Goal: Information Seeking & Learning: Learn about a topic

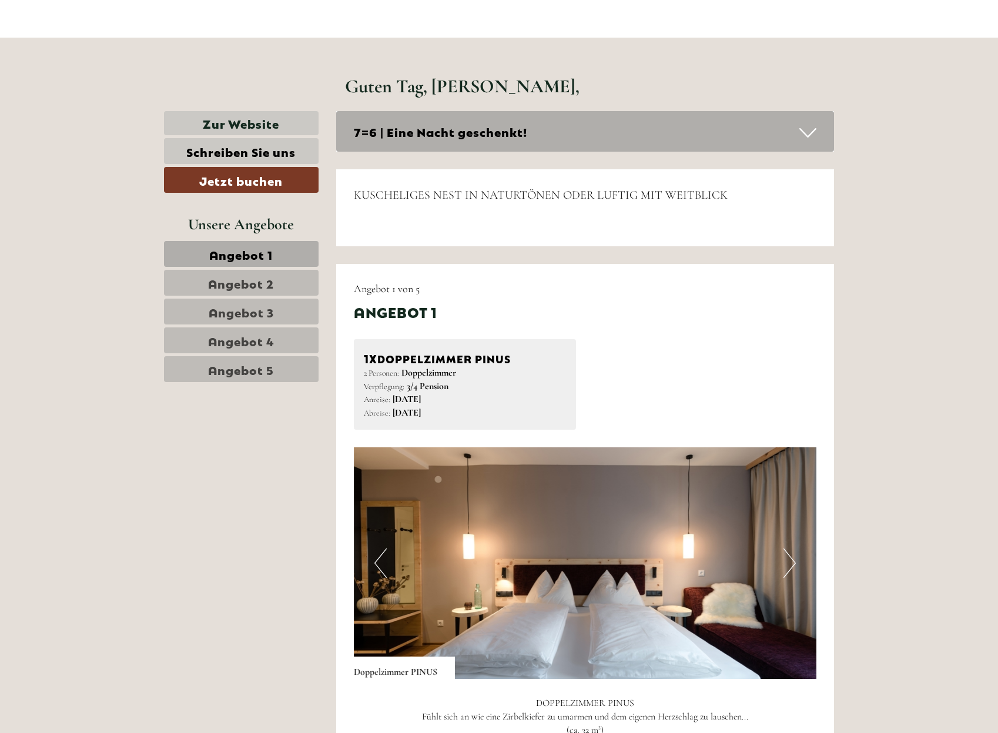
scroll to position [441, 0]
click at [229, 274] on span "Angebot 2" at bounding box center [241, 282] width 66 height 16
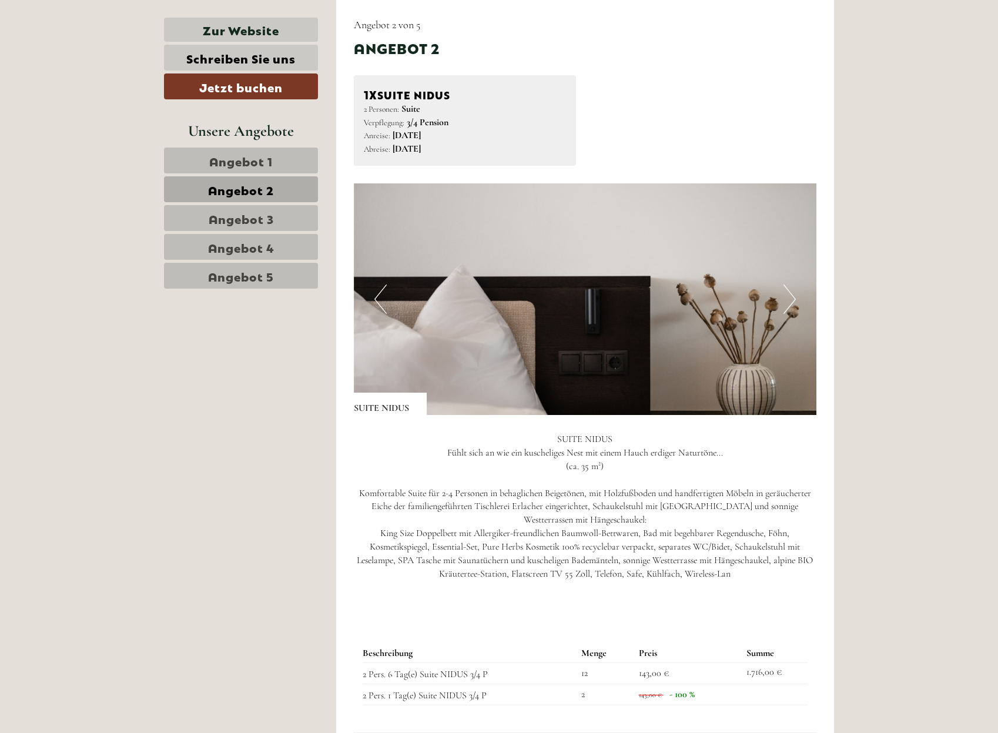
click at [247, 222] on span "Angebot 3" at bounding box center [241, 218] width 65 height 16
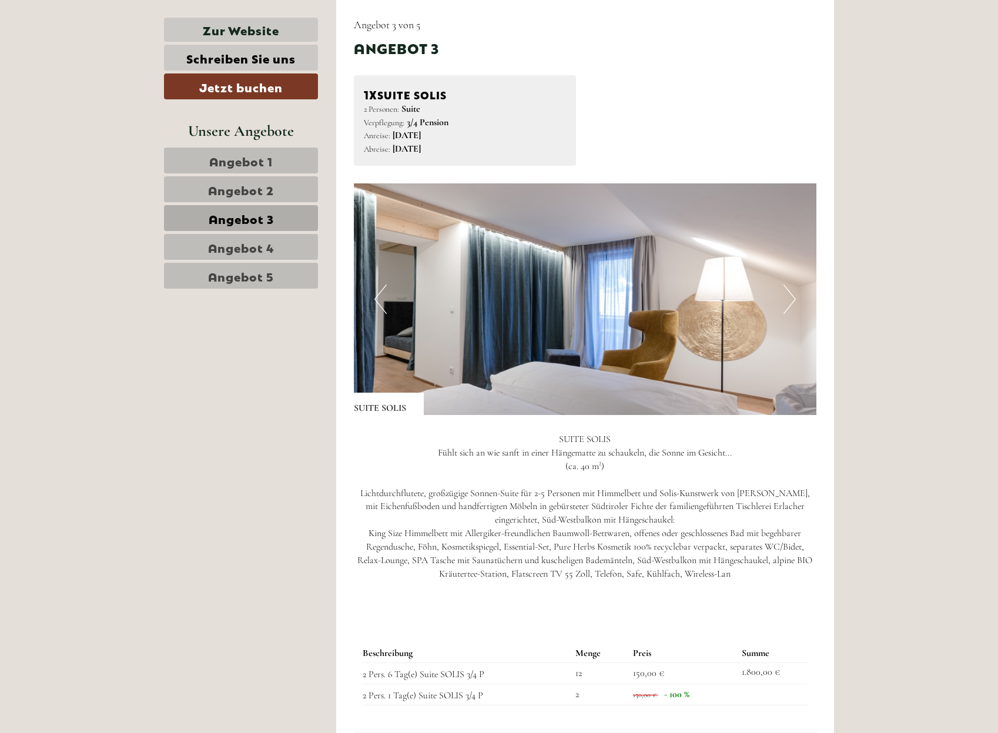
click at [279, 247] on link "Angebot 4" at bounding box center [241, 247] width 154 height 26
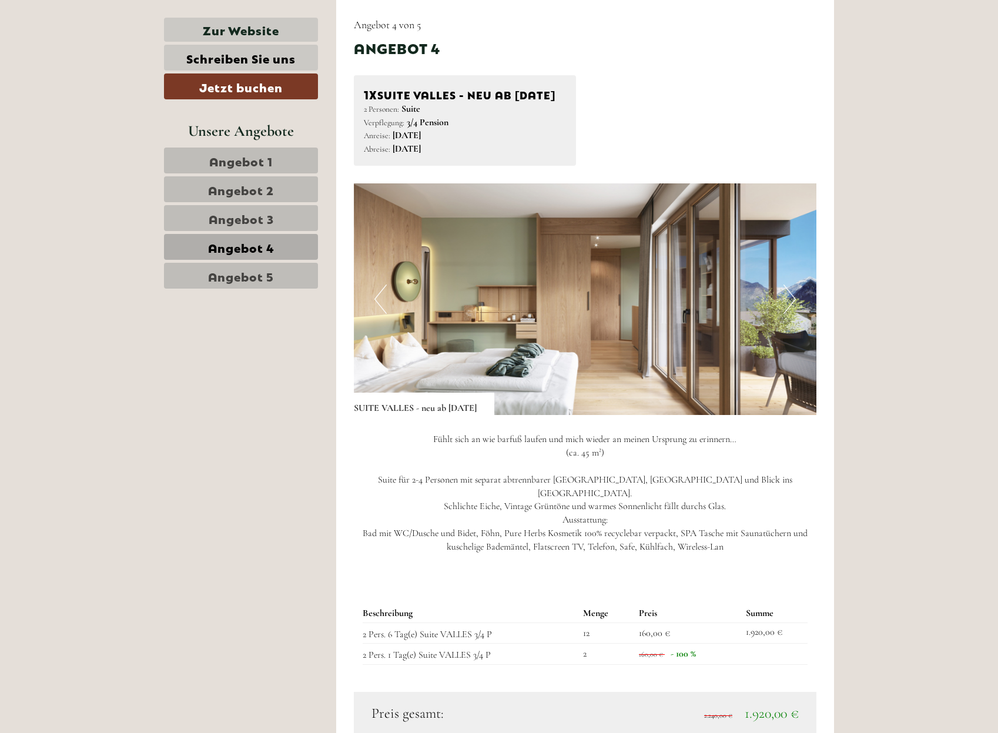
click at [266, 276] on span "Angebot 5" at bounding box center [241, 275] width 66 height 16
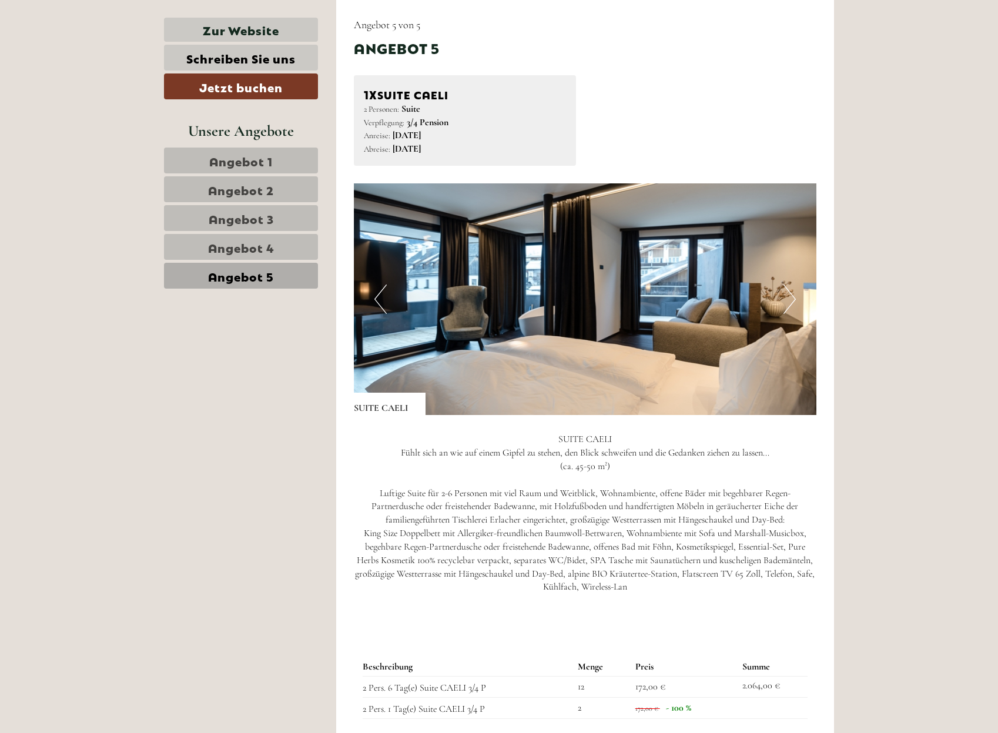
click at [239, 164] on span "Angebot 1" at bounding box center [240, 160] width 63 height 16
